Goal: Information Seeking & Learning: Find specific fact

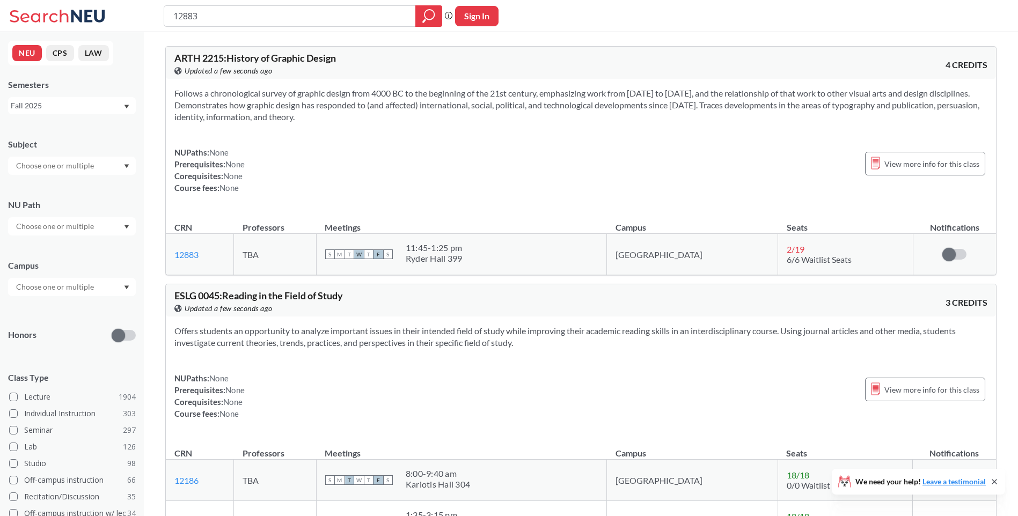
drag, startPoint x: 229, startPoint y: 13, endPoint x: 112, endPoint y: 27, distance: 118.5
click at [112, 27] on div "12883 Phrase search guarantees the exact search appears in the results. Ex. If …" at bounding box center [509, 16] width 1018 height 32
type input "14841"
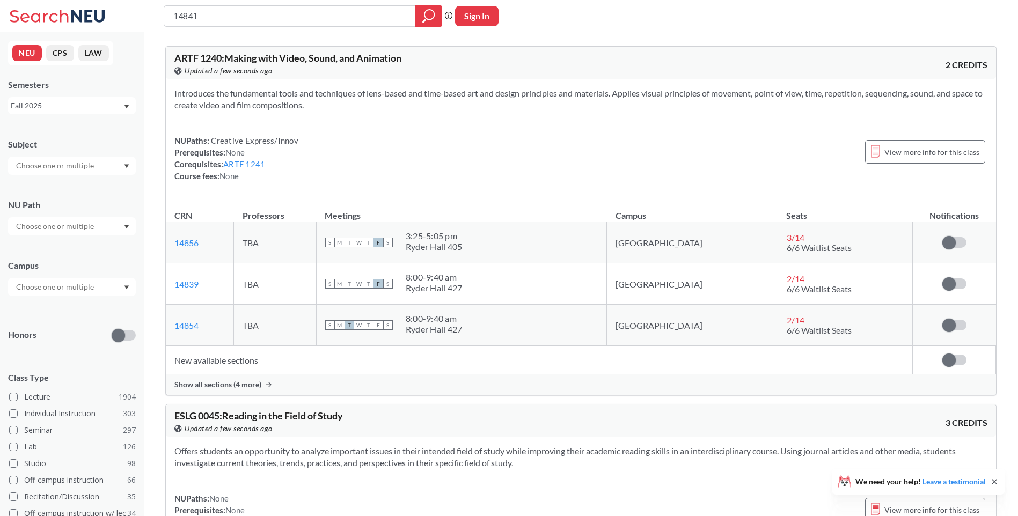
click at [227, 389] on span "Show all sections (4 more)" at bounding box center [217, 385] width 87 height 10
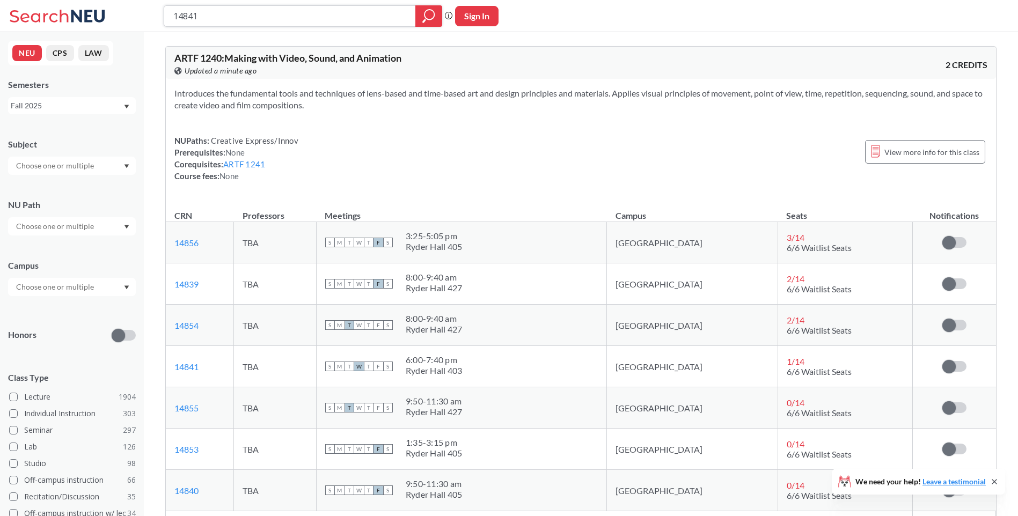
click at [283, 17] on input "14841" at bounding box center [290, 16] width 236 height 18
drag, startPoint x: 293, startPoint y: 14, endPoint x: 142, endPoint y: 20, distance: 151.0
click at [142, 20] on div "14841 Phrase search guarantees the exact search appears in the results. Ex. If …" at bounding box center [509, 16] width 1018 height 32
paste input "0"
type input "14840"
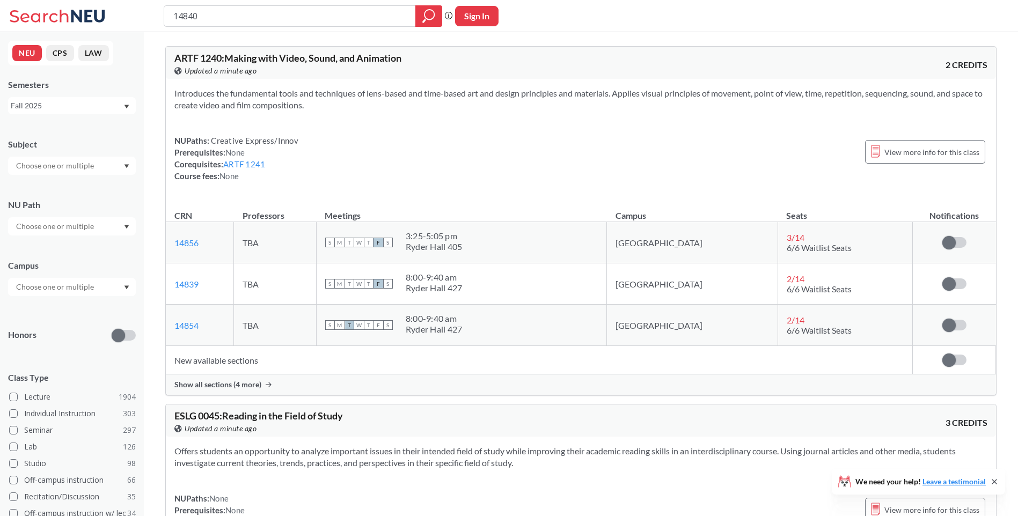
click at [244, 387] on span "Show all sections (4 more)" at bounding box center [217, 385] width 87 height 10
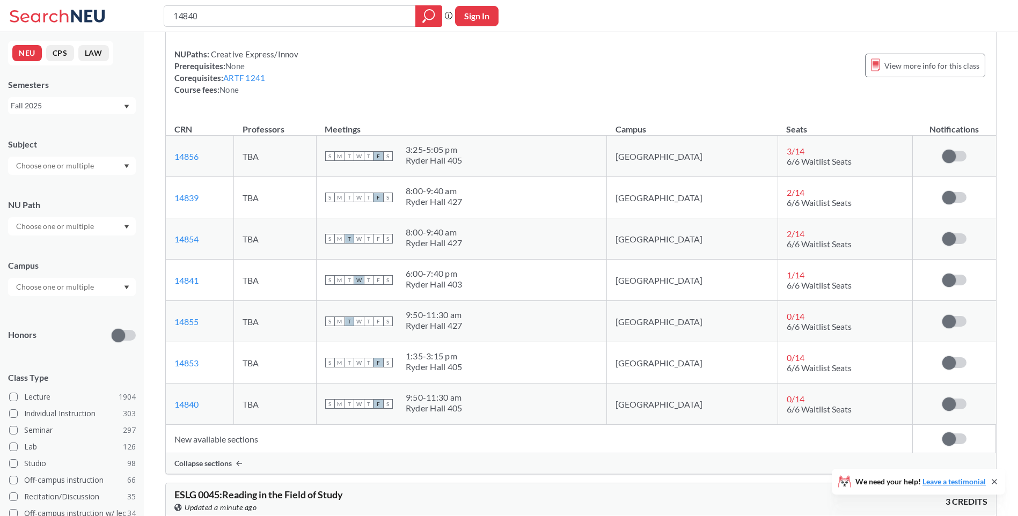
scroll to position [54, 0]
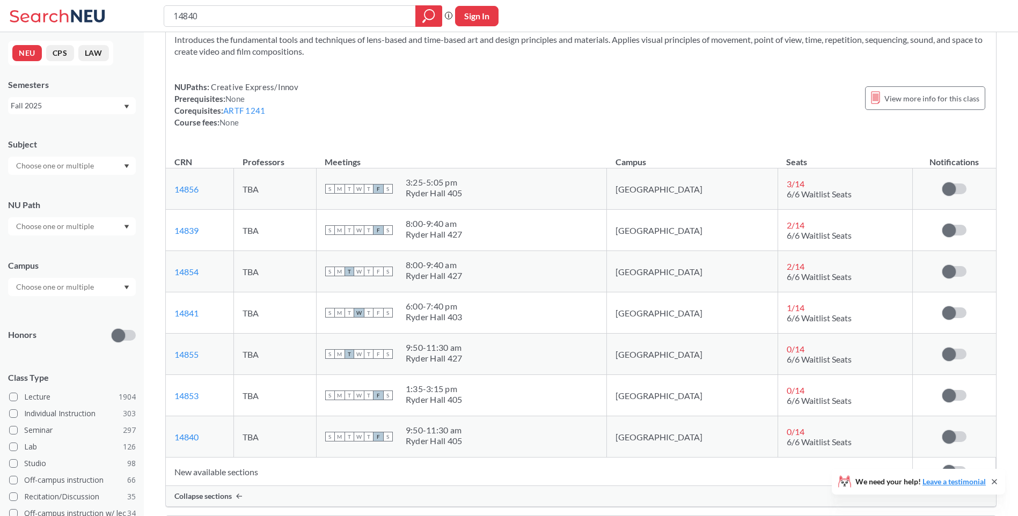
click at [223, 4] on div "14840 Phrase search guarantees the exact search appears in the results. Ex. If …" at bounding box center [509, 16] width 1018 height 32
click at [241, 13] on input "14840" at bounding box center [290, 16] width 236 height 18
drag, startPoint x: 267, startPoint y: 14, endPoint x: 43, endPoint y: 21, distance: 223.4
click at [45, 22] on div "14840 Phrase search guarantees the exact search appears in the results. Ex. If …" at bounding box center [509, 16] width 1018 height 32
paste input "7425"
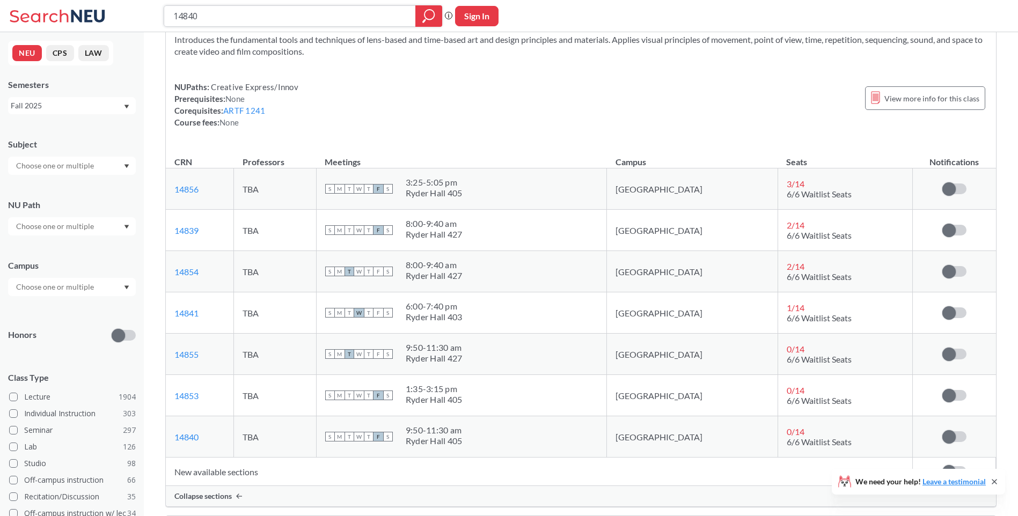
type input "17425"
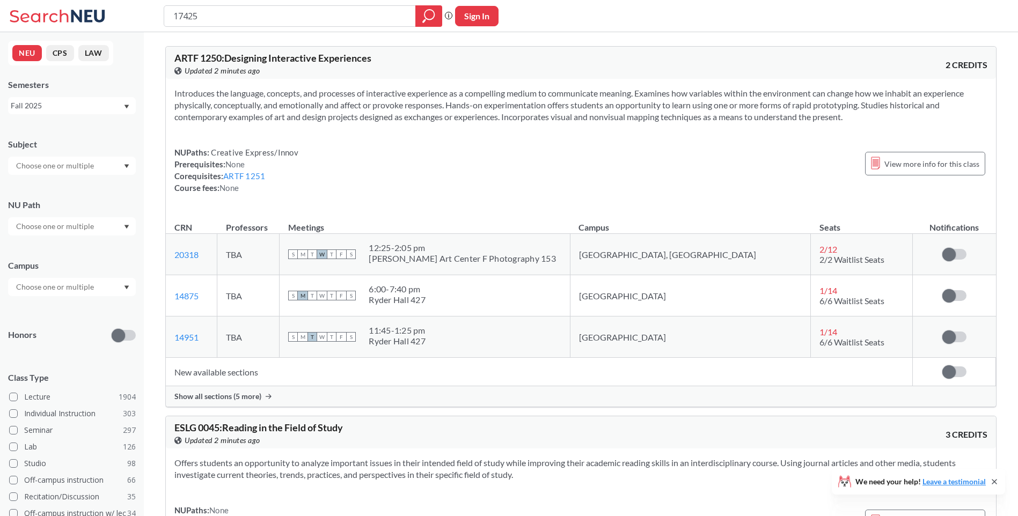
click at [231, 398] on span "Show all sections (5 more)" at bounding box center [217, 397] width 87 height 10
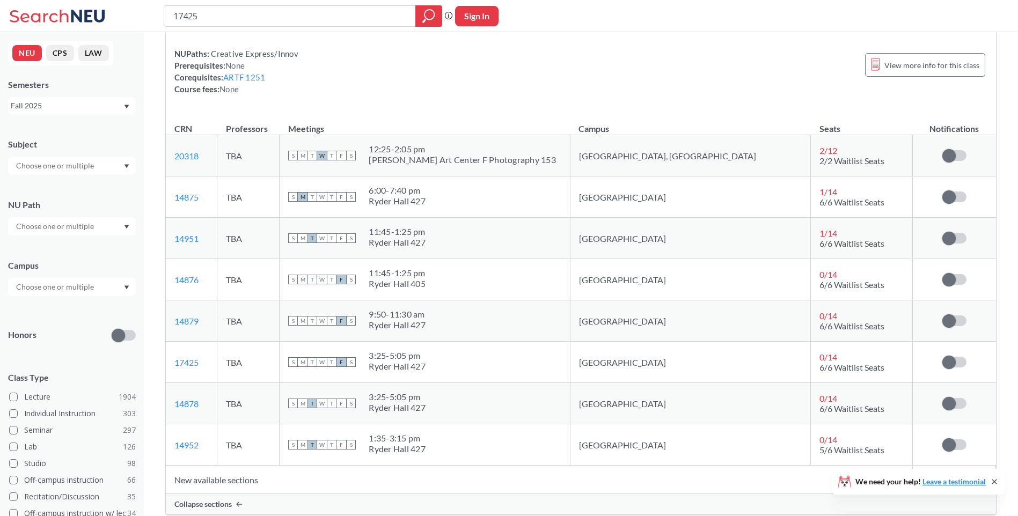
scroll to position [107, 0]
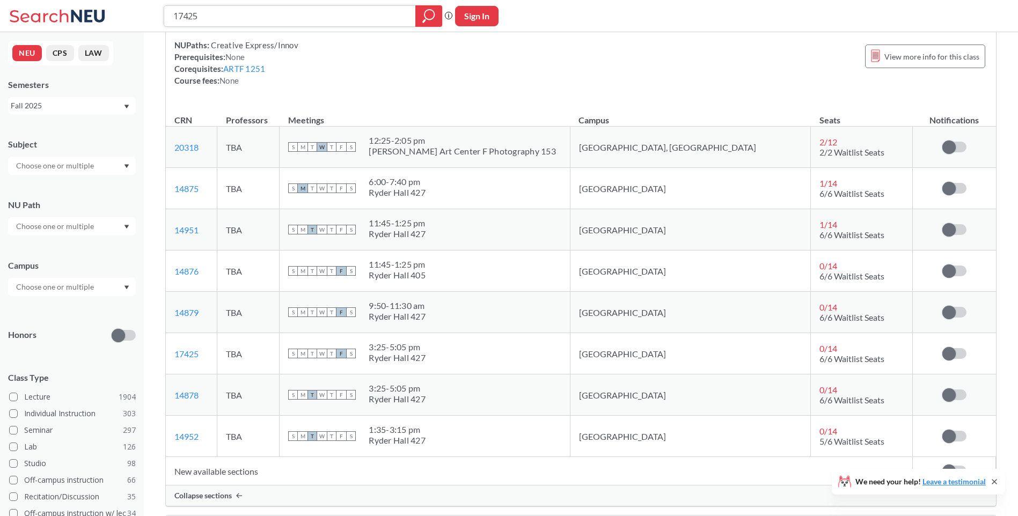
click at [268, 19] on input "17425" at bounding box center [290, 16] width 236 height 18
drag, startPoint x: 285, startPoint y: 15, endPoint x: 52, endPoint y: -3, distance: 233.2
click at [52, 0] on html "17425 Phrase search guarantees the exact search appears in the results. Ex. If …" at bounding box center [509, 151] width 1018 height 516
paste input "4951"
type input "14951"
